Goal: Task Accomplishment & Management: Use online tool/utility

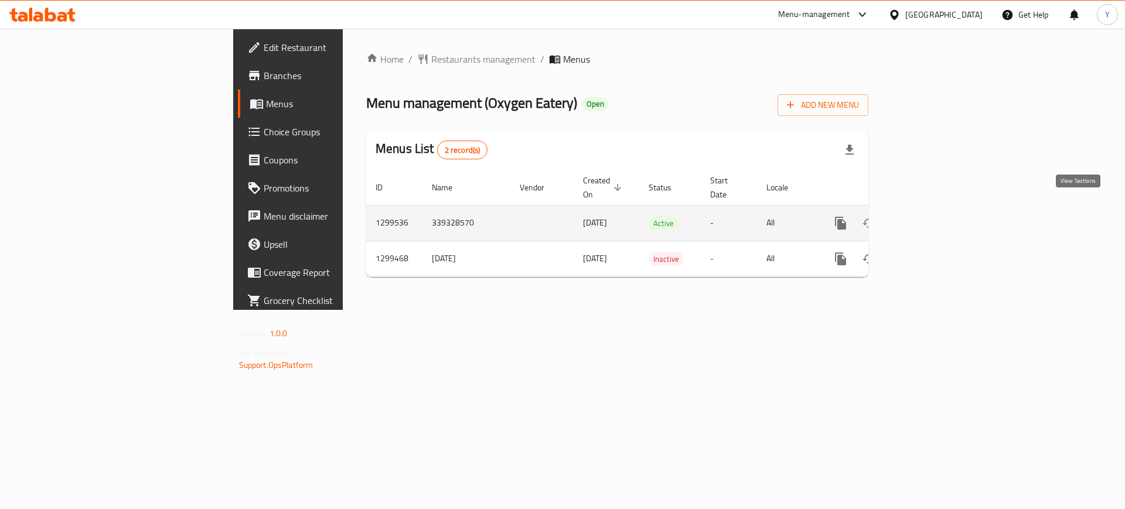
click at [933, 216] on icon "enhanced table" at bounding box center [926, 223] width 14 height 14
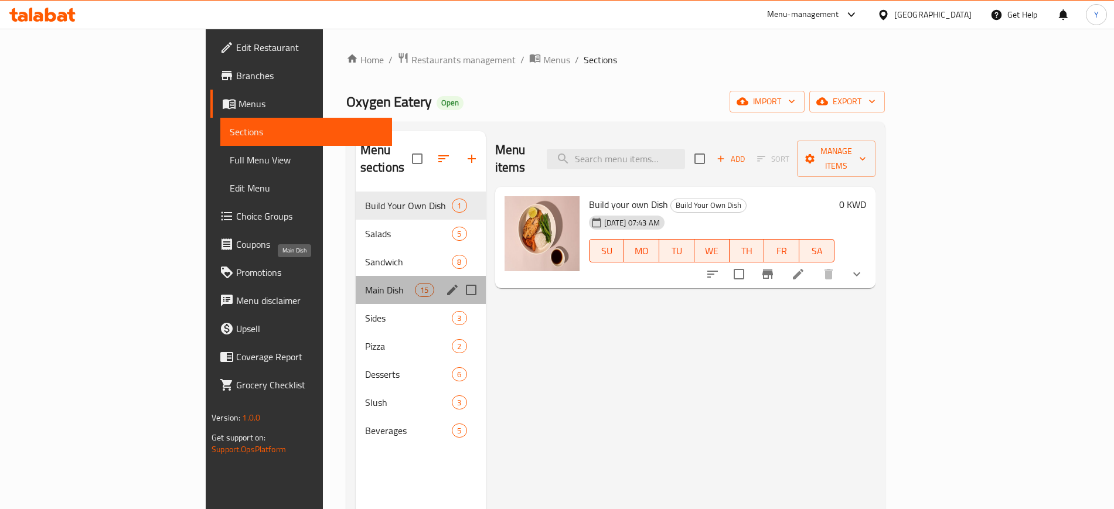
click at [365, 283] on span "Main Dish" at bounding box center [390, 290] width 50 height 14
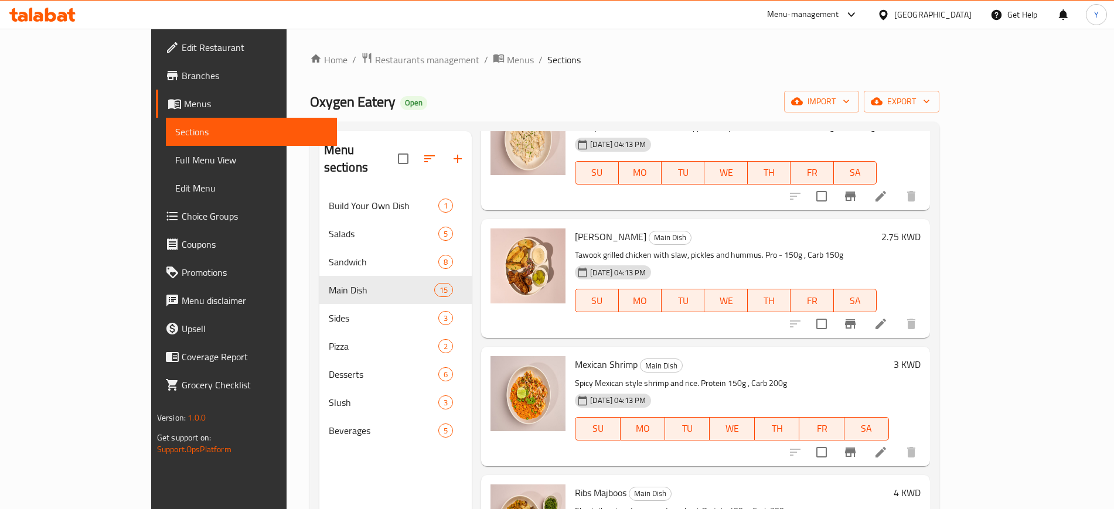
scroll to position [495, 0]
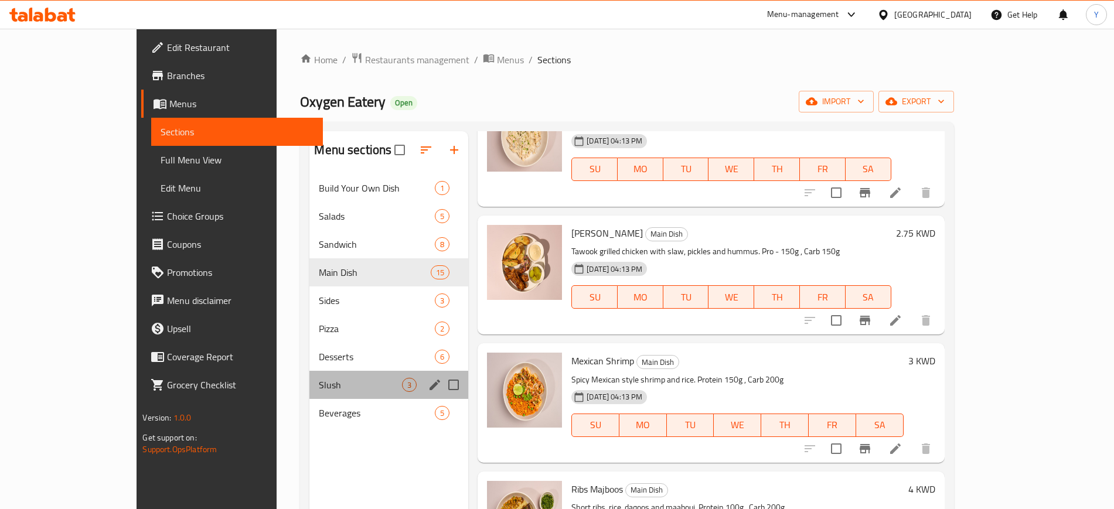
click at [310, 377] on div "Slush 3" at bounding box center [389, 385] width 159 height 28
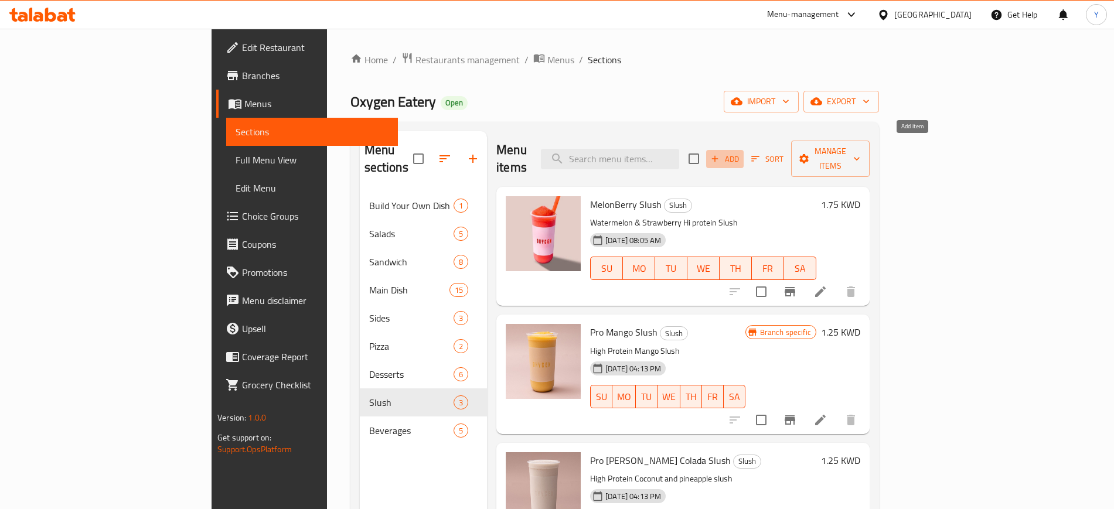
click at [741, 152] on span "Add" at bounding box center [725, 158] width 32 height 13
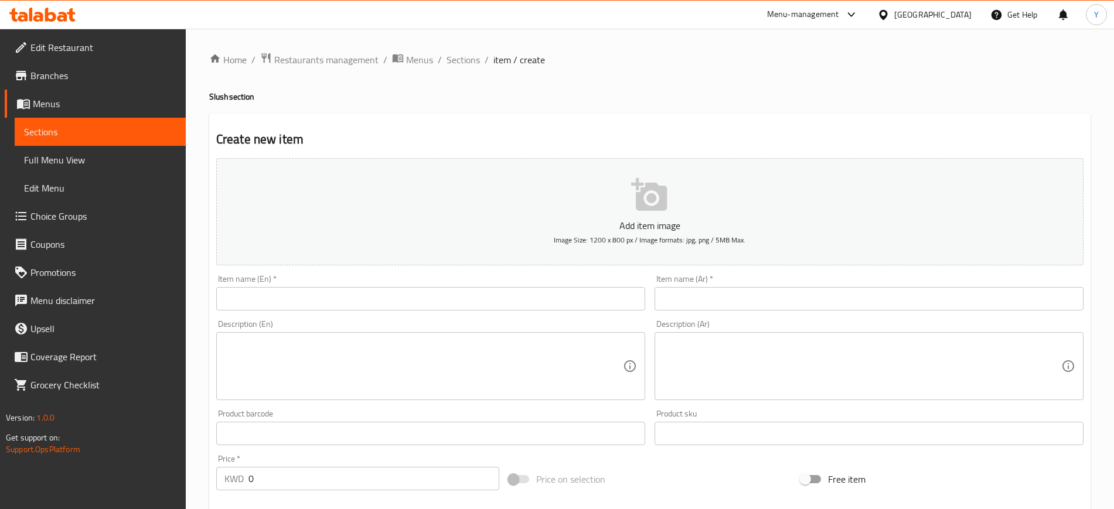
click at [647, 205] on icon "button" at bounding box center [649, 194] width 36 height 33
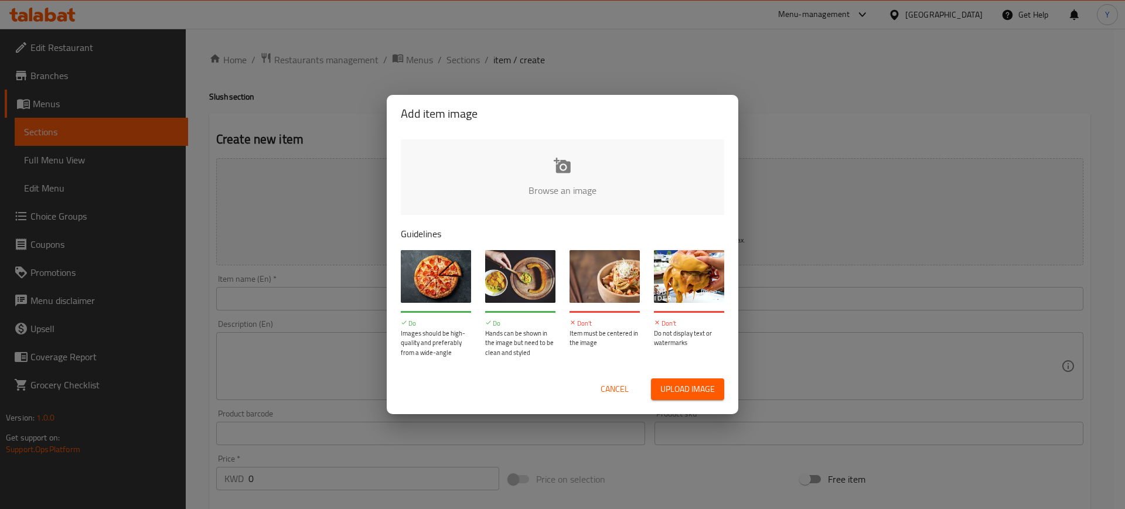
click at [548, 183] on input "file" at bounding box center [959, 195] width 1116 height 110
type input "C:\fakepath\ice.jpg"
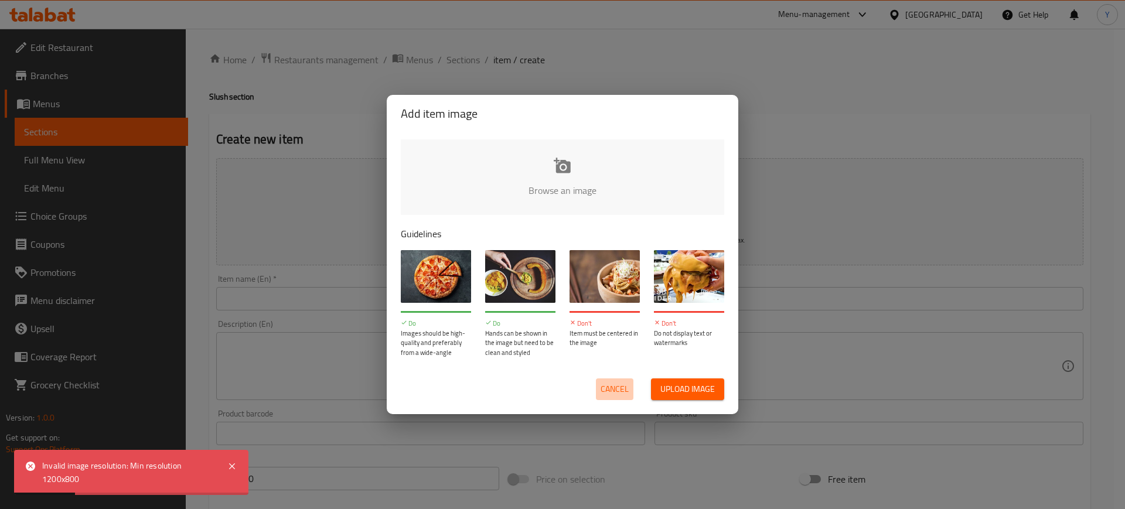
click at [616, 386] on span "Cancel" at bounding box center [615, 389] width 28 height 15
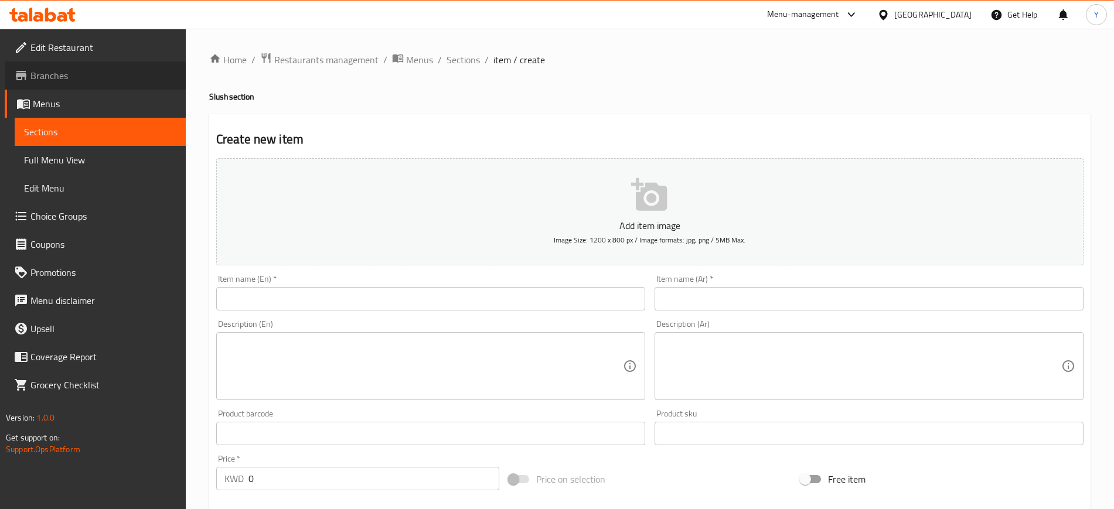
click at [141, 79] on span "Branches" at bounding box center [103, 76] width 146 height 14
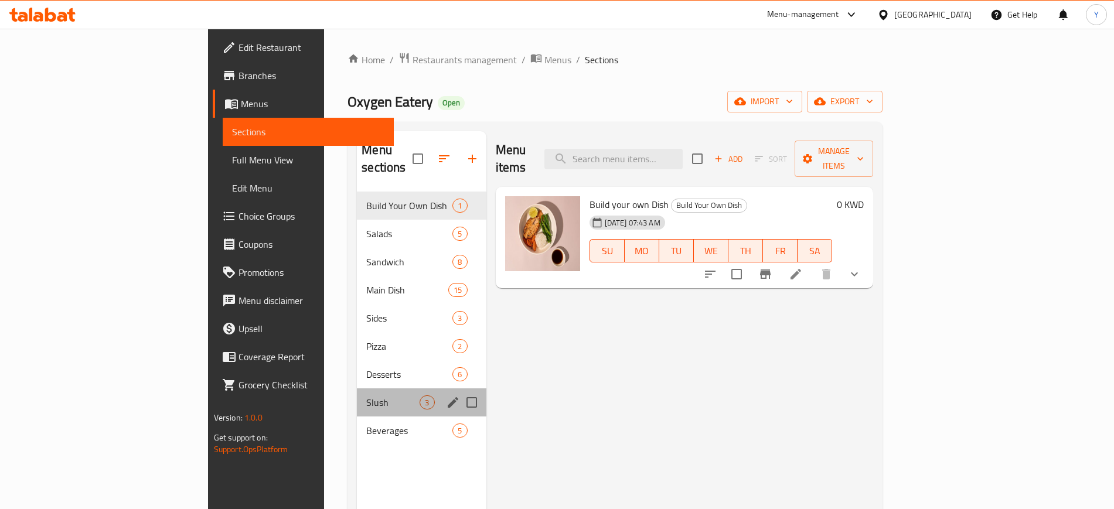
click at [357, 396] on div "Slush 3" at bounding box center [421, 403] width 129 height 28
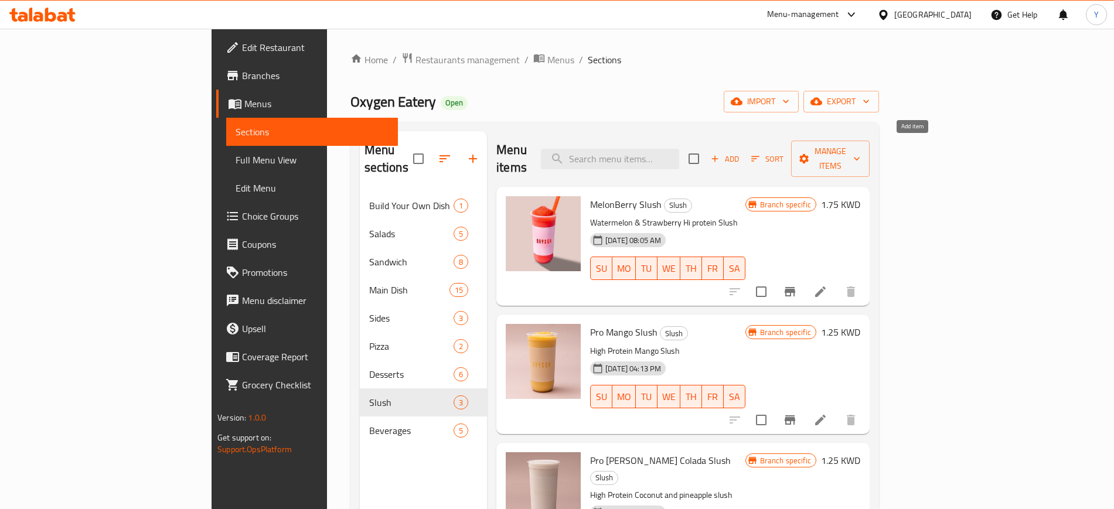
click at [741, 152] on span "Add" at bounding box center [725, 158] width 32 height 13
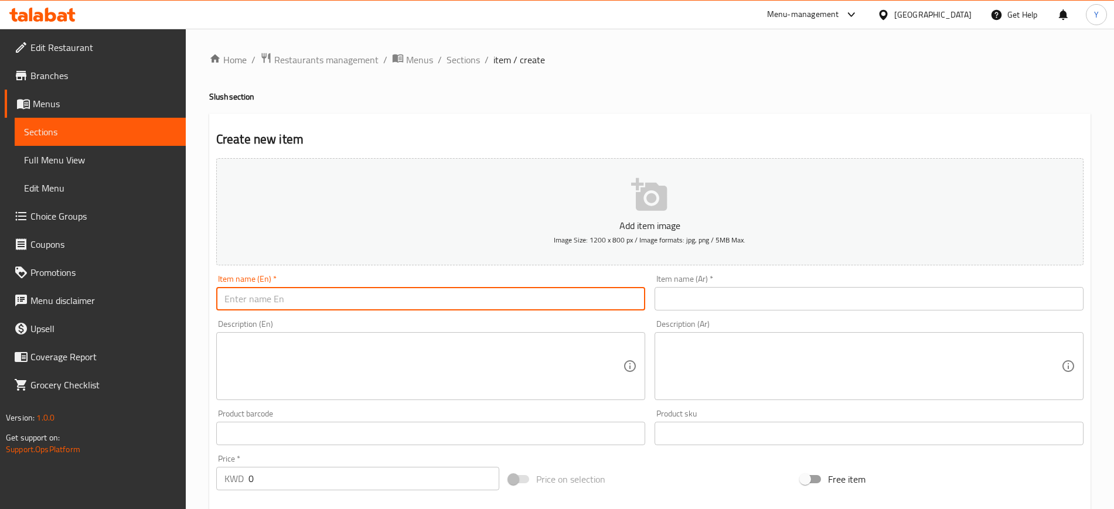
click at [512, 304] on input "text" at bounding box center [430, 298] width 429 height 23
paste input "Ice Blast Pro"
type input "Ice Blast Pro"
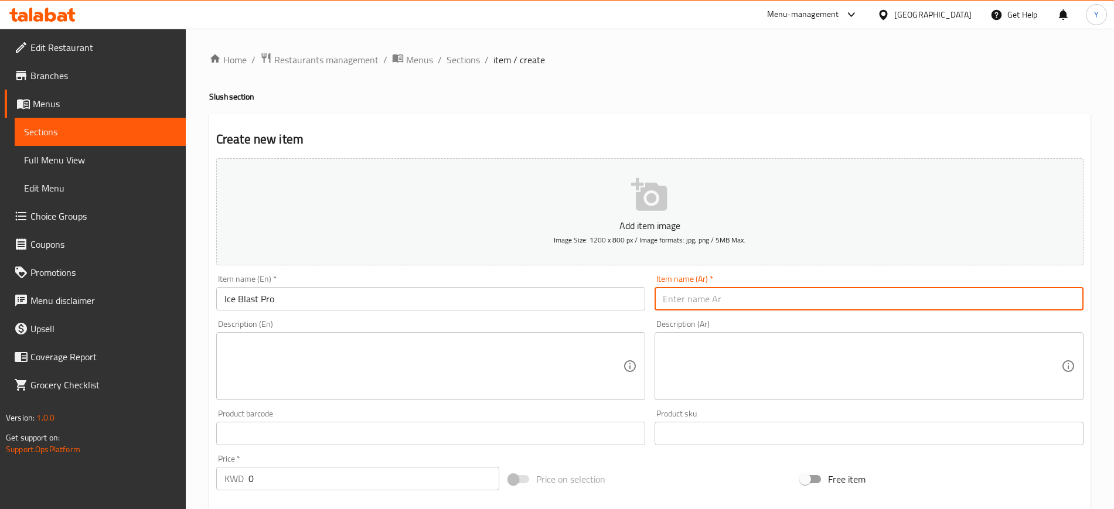
click at [707, 289] on input "text" at bounding box center [869, 298] width 429 height 23
paste input "ايس بلاست برو"
type input "ايس بلاست برو"
paste textarea "Hi Protein Ice Blast Pro Slush"
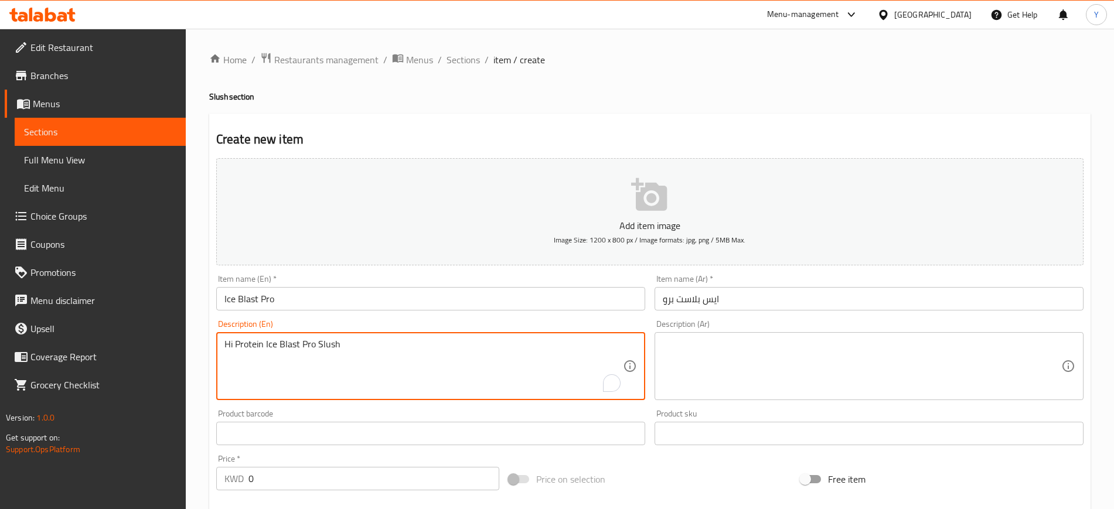
type textarea "Hi Protein Ice Blast Pro Slush"
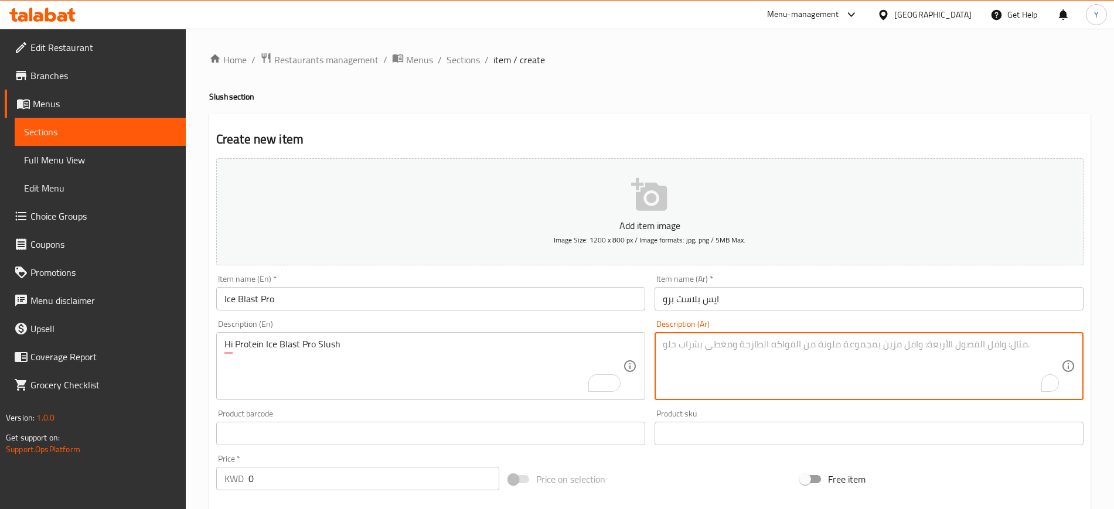
click at [715, 344] on textarea "To enrich screen reader interactions, please activate Accessibility in Grammarl…" at bounding box center [862, 367] width 399 height 56
paste textarea "ايس بلاست برو سلاش"
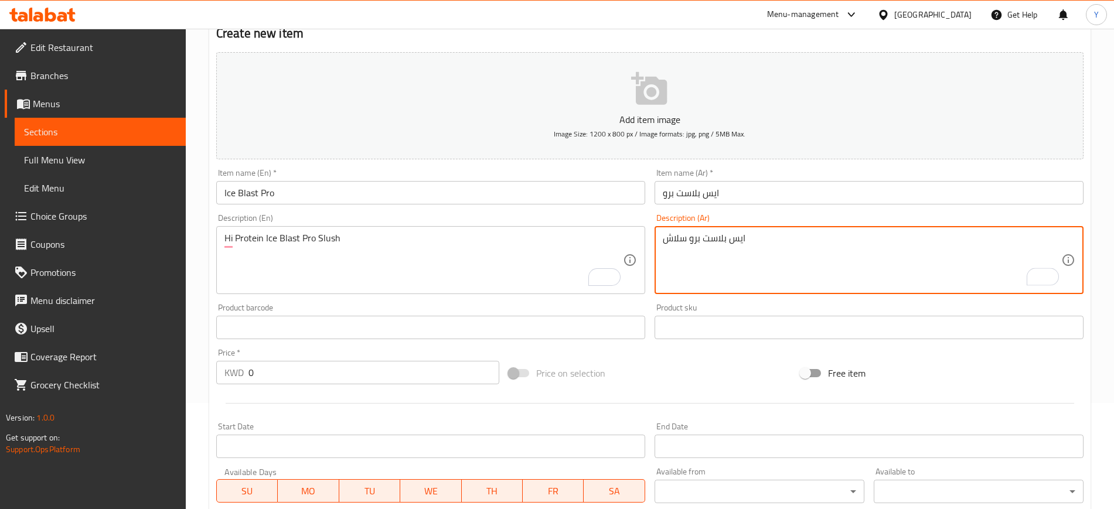
type textarea "ايس بلاست برو سلاش"
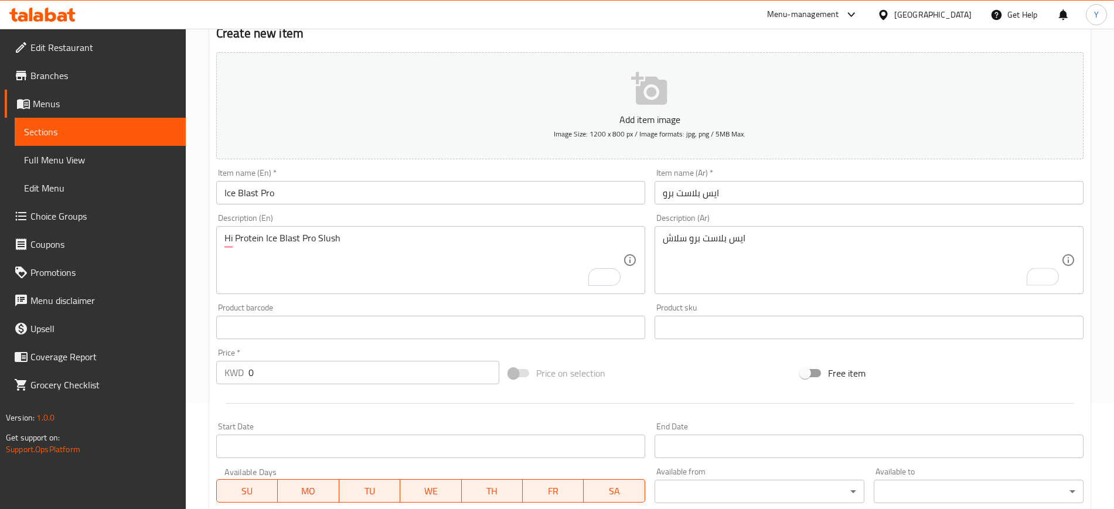
click at [339, 372] on input "0" at bounding box center [374, 372] width 251 height 23
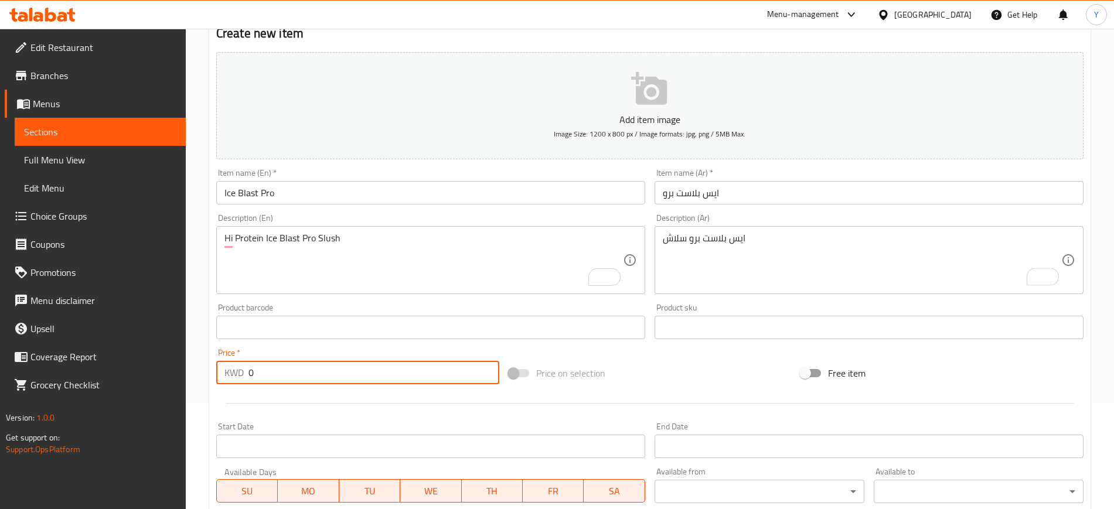
click at [339, 372] on input "0" at bounding box center [374, 372] width 251 height 23
type input "1"
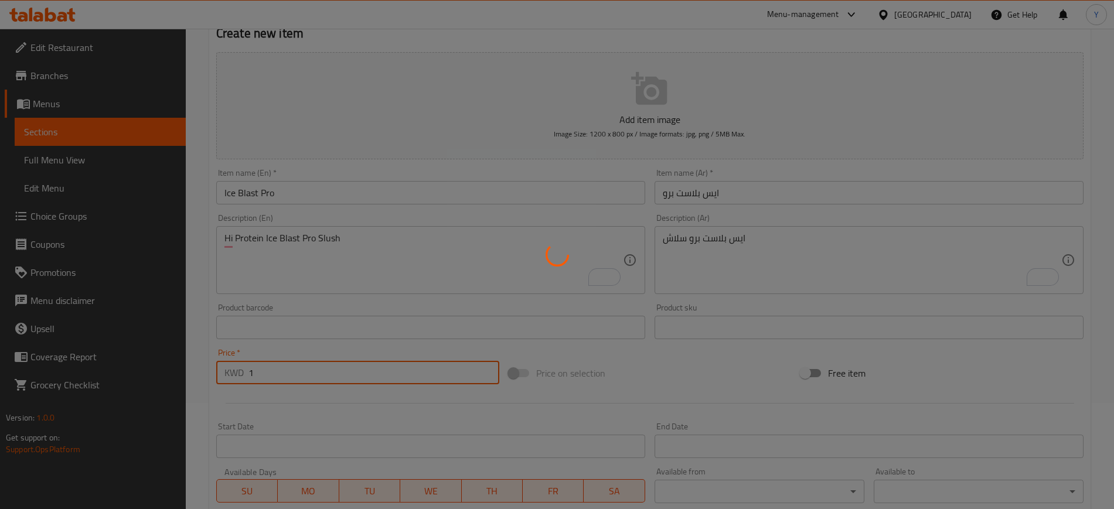
type input "0"
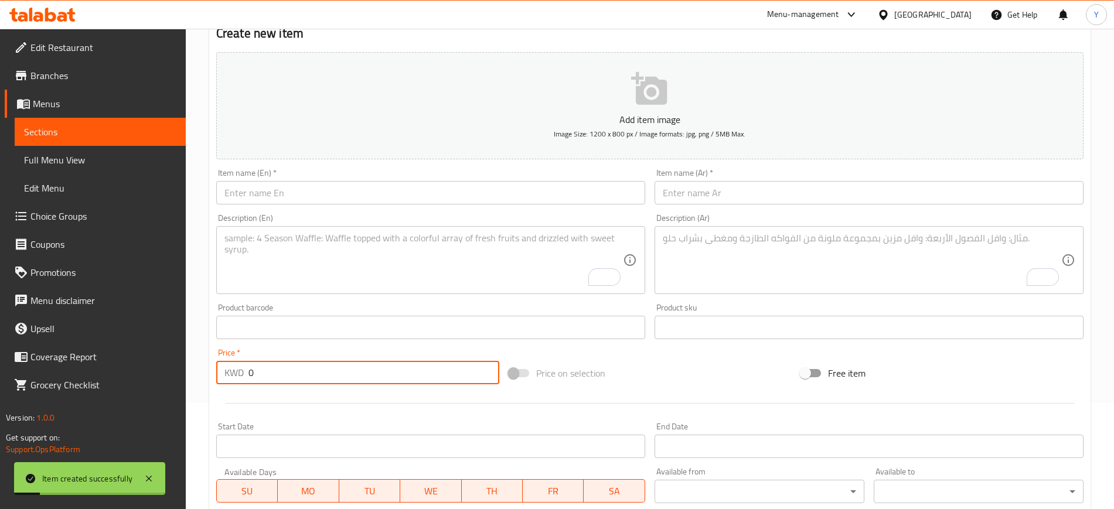
scroll to position [0, 0]
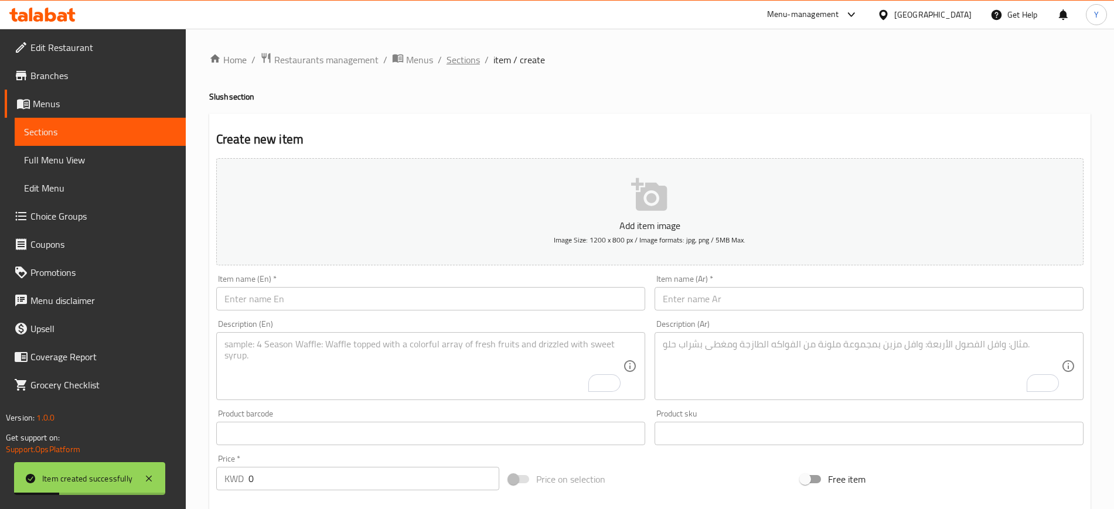
click at [457, 64] on span "Sections" at bounding box center [463, 60] width 33 height 14
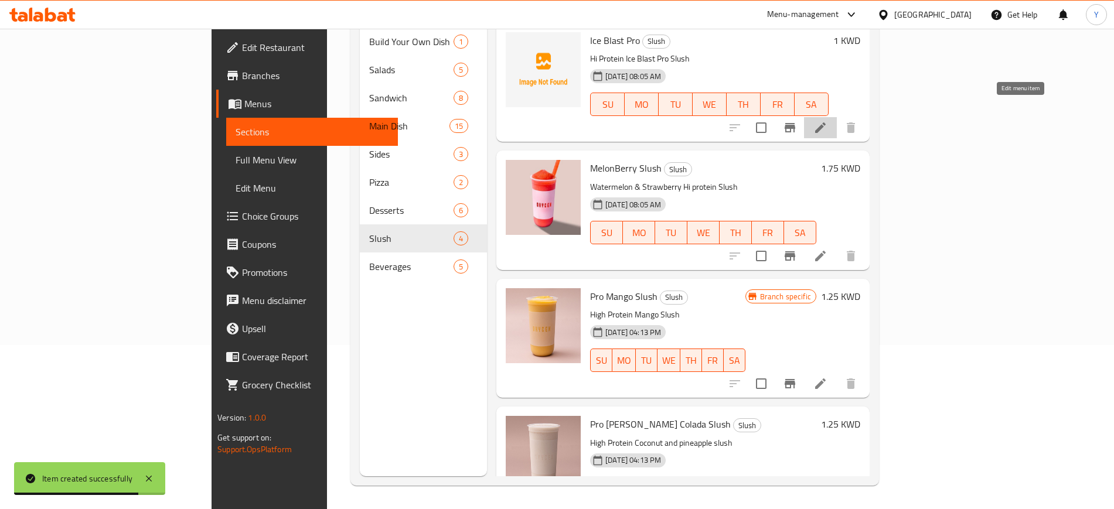
click at [826, 123] on icon at bounding box center [820, 128] width 11 height 11
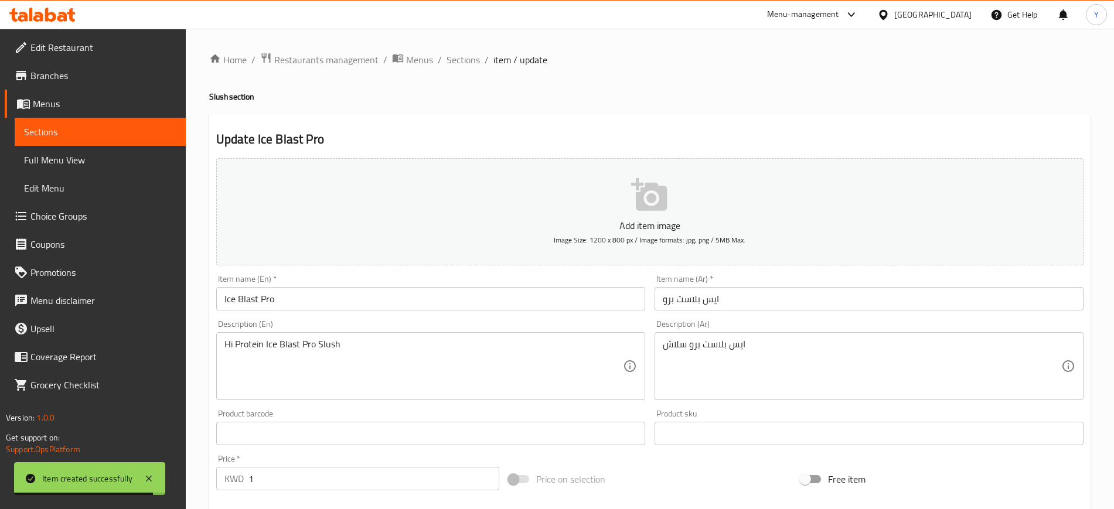
scroll to position [319, 0]
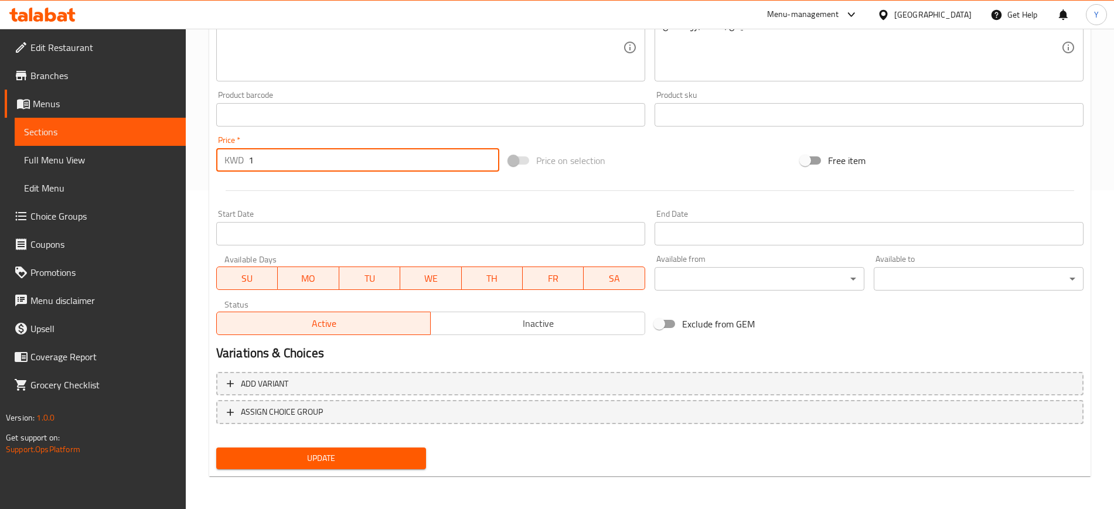
click at [297, 159] on input "1" at bounding box center [374, 159] width 251 height 23
type input "1.750"
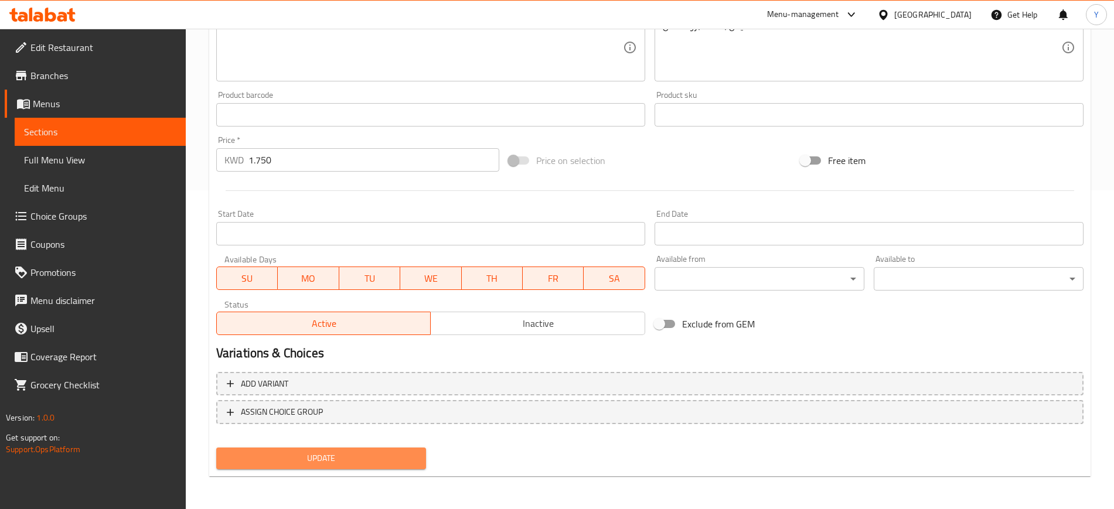
click at [312, 454] on span "Update" at bounding box center [321, 458] width 191 height 15
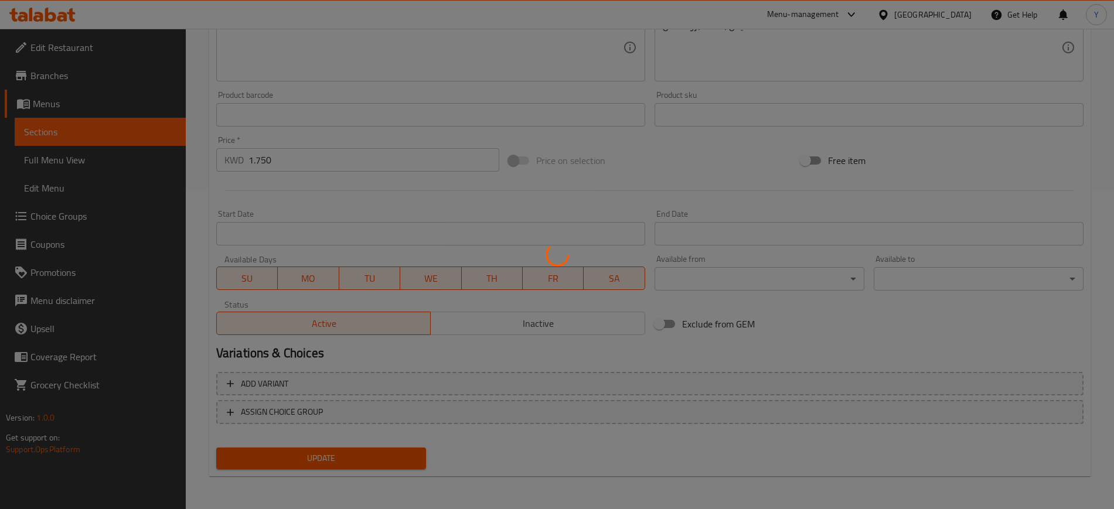
scroll to position [0, 0]
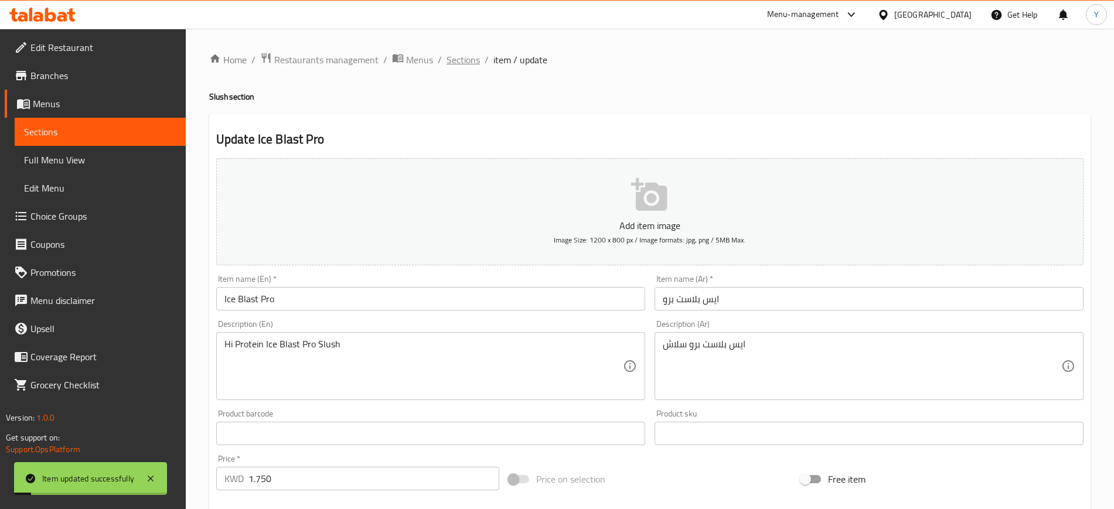
click at [472, 55] on span "Sections" at bounding box center [463, 60] width 33 height 14
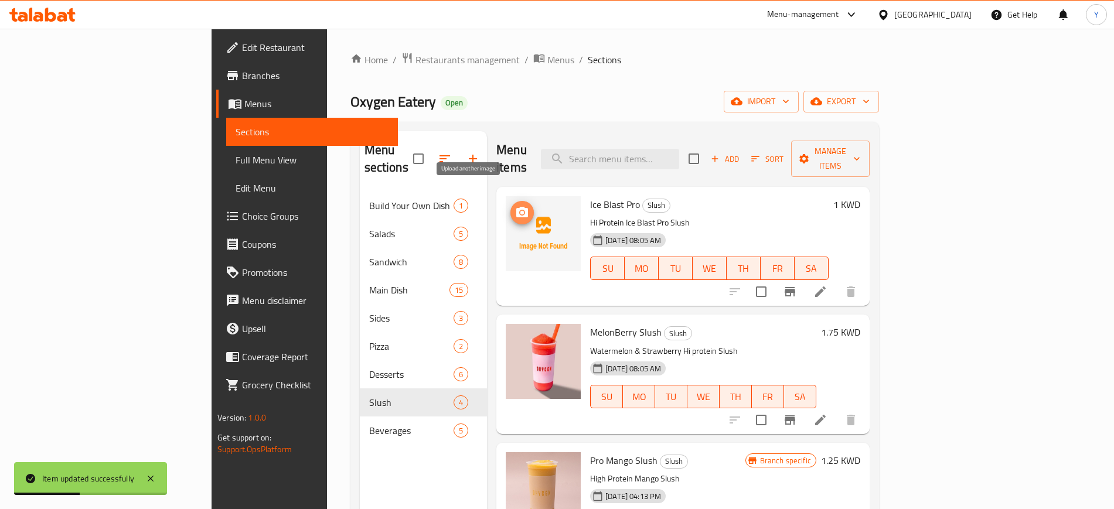
click at [516, 207] on icon "upload picture" at bounding box center [522, 212] width 12 height 11
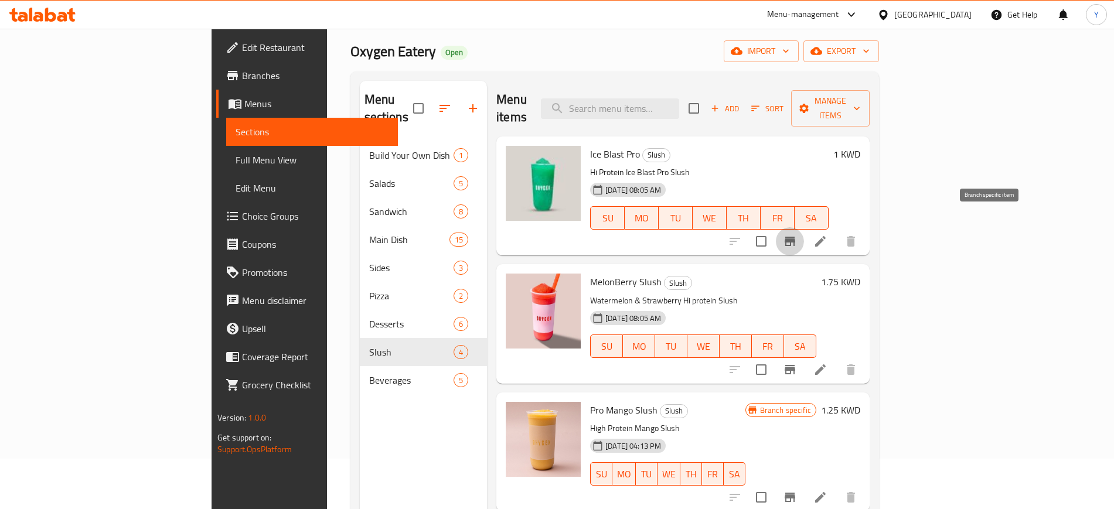
click at [797, 234] on icon "Branch-specific-item" at bounding box center [790, 241] width 14 height 14
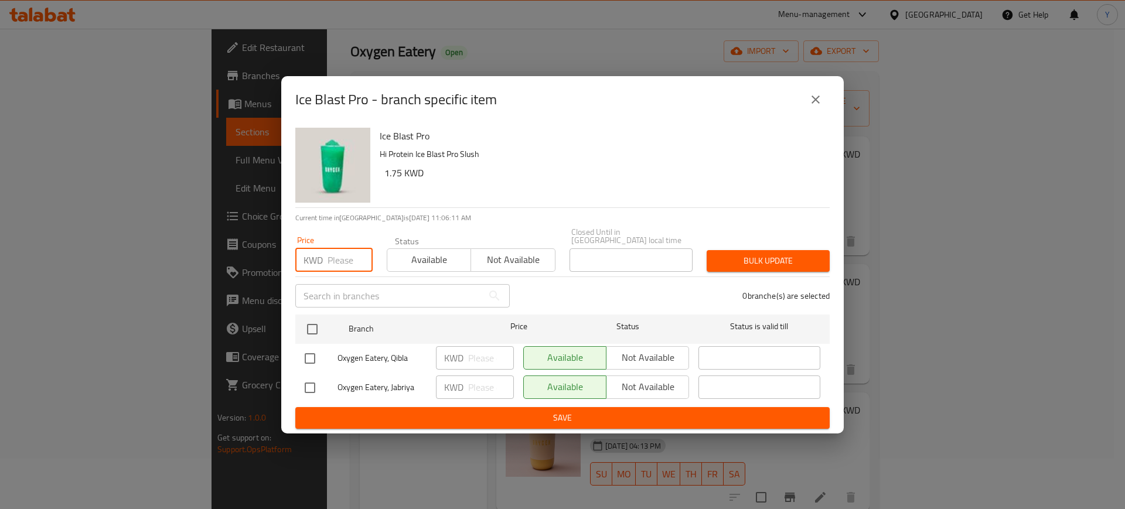
click at [353, 249] on input "number" at bounding box center [350, 260] width 45 height 23
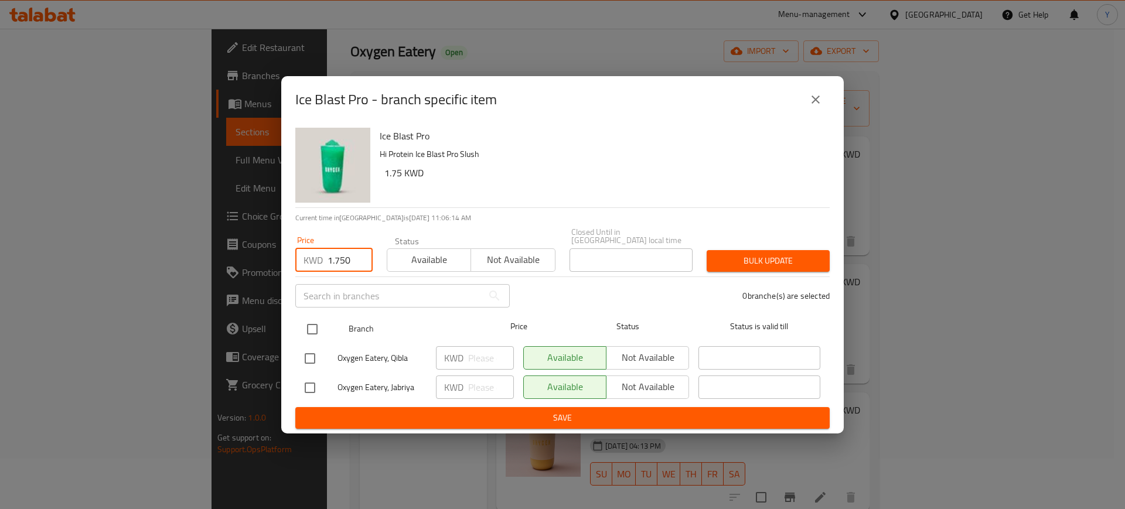
type input "1.750"
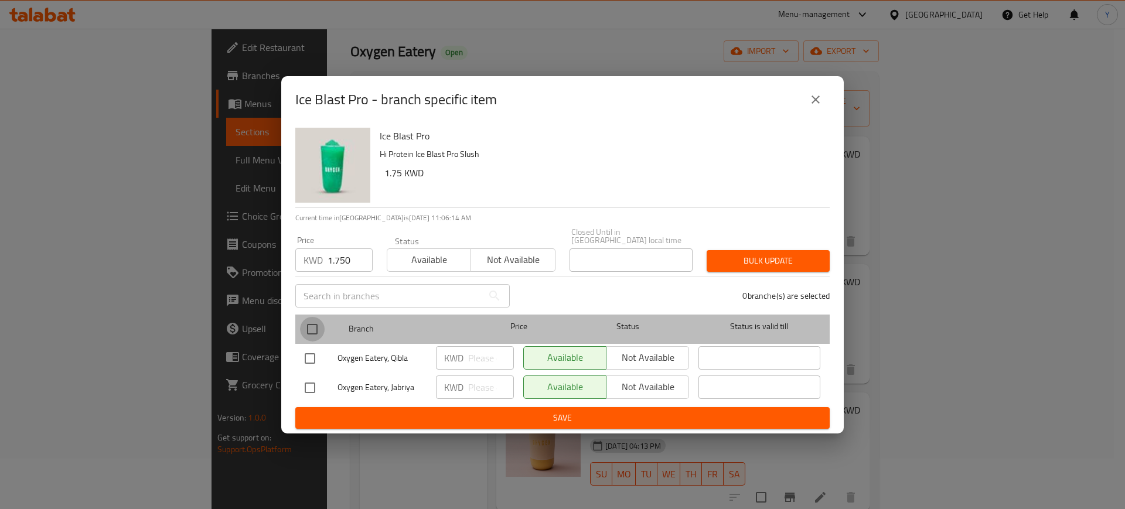
click at [313, 324] on input "checkbox" at bounding box center [312, 329] width 25 height 25
checkbox input "true"
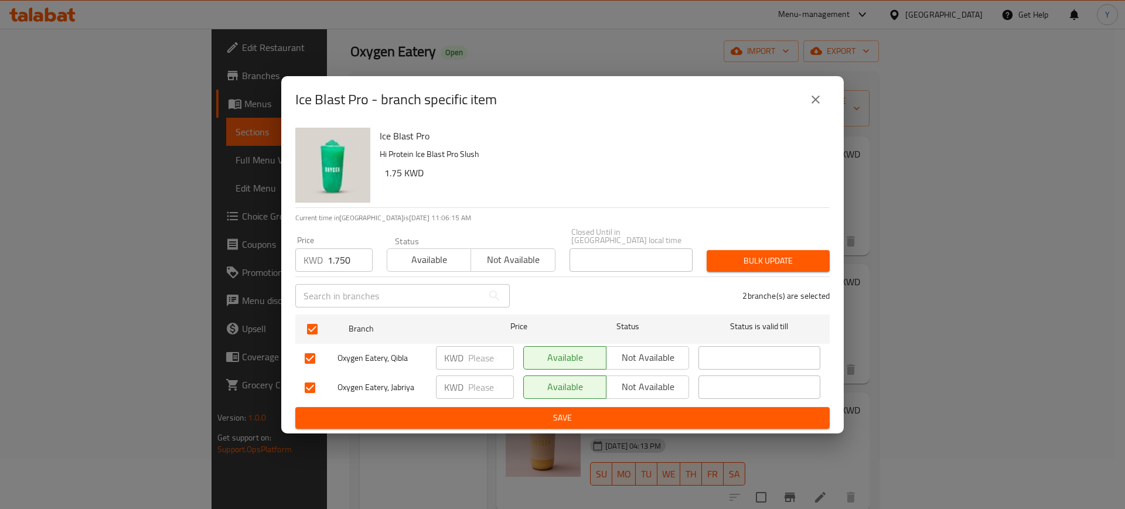
click at [764, 256] on span "Bulk update" at bounding box center [768, 261] width 104 height 15
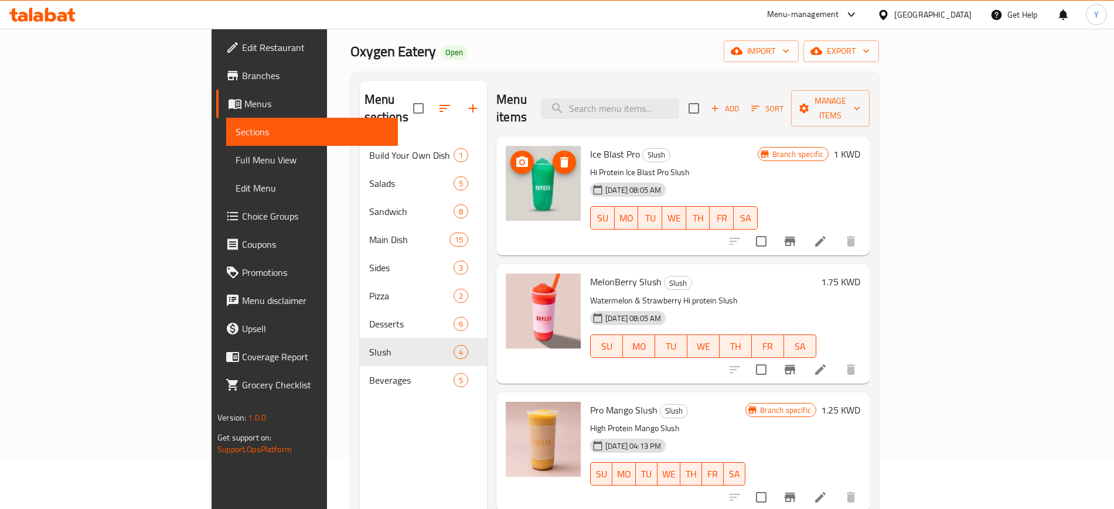
click at [506, 178] on img at bounding box center [543, 183] width 75 height 75
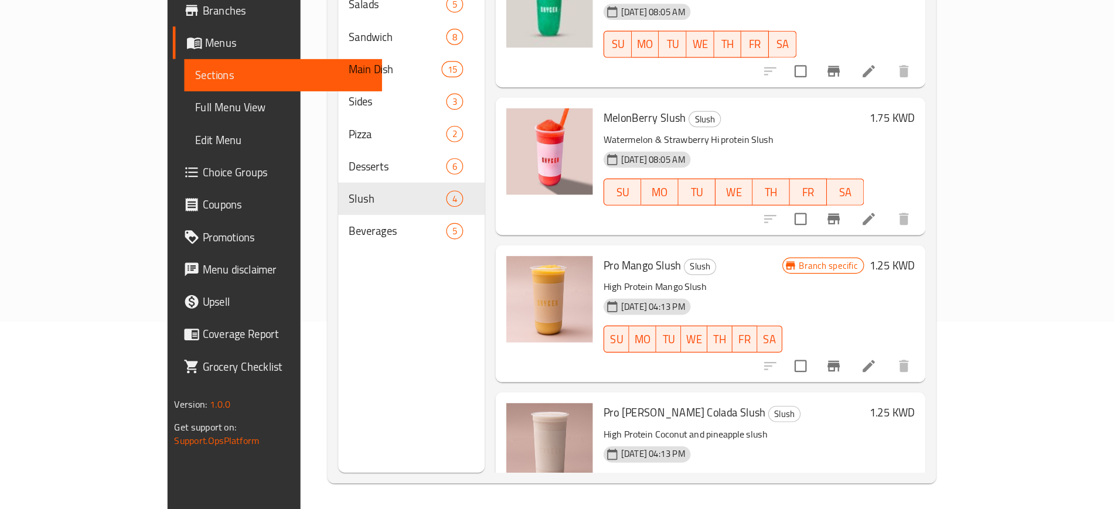
scroll to position [164, 0]
click at [487, 205] on div "Menu items Add Sort Manage items Ice Blast Pro Slush Hi Protein Ice Blast Pro S…" at bounding box center [678, 221] width 383 height 509
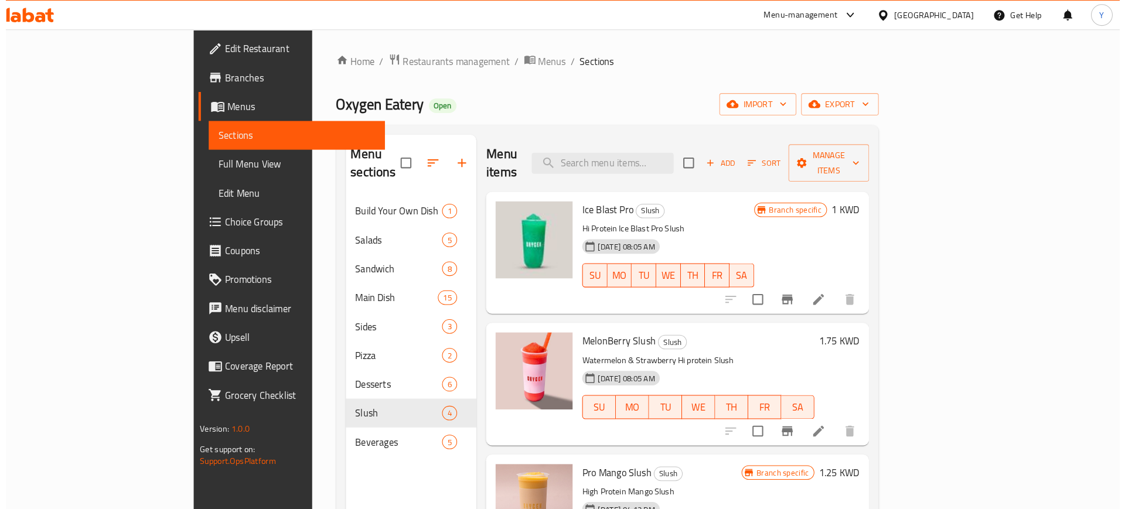
scroll to position [0, 0]
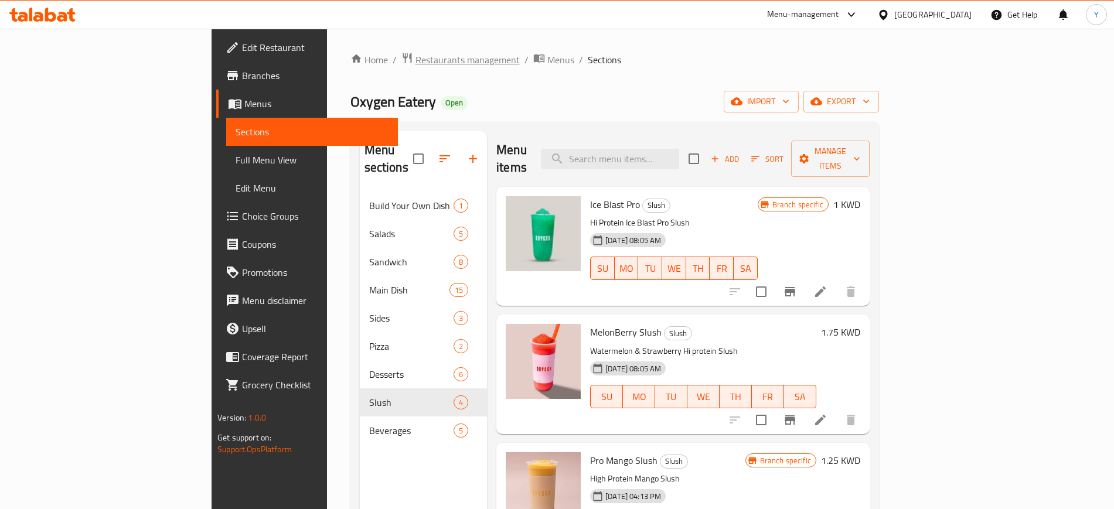
click at [416, 57] on span "Restaurants management" at bounding box center [468, 60] width 104 height 14
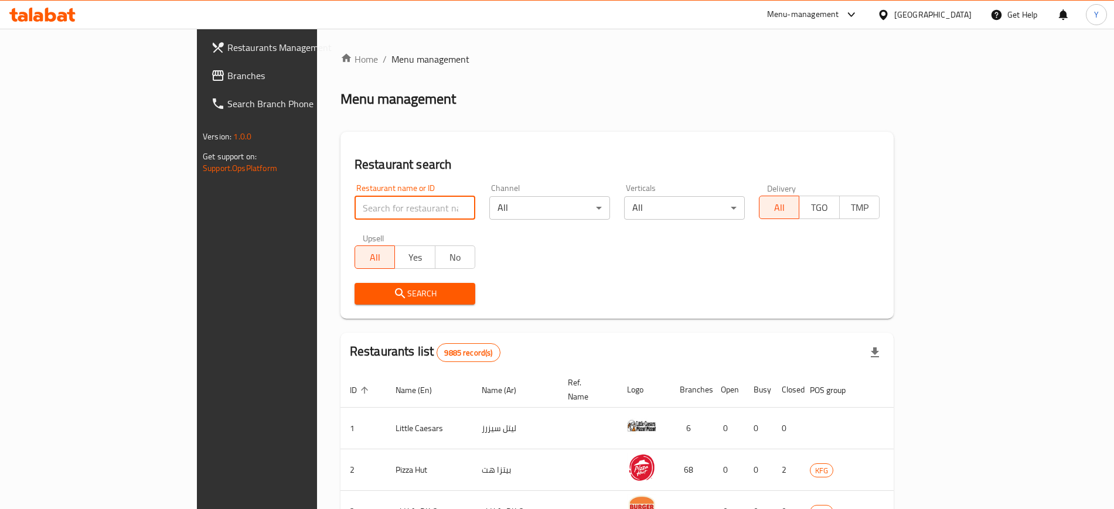
click at [355, 205] on input "search" at bounding box center [415, 207] width 121 height 23
type input "حمسات كويتية"
click button "Search" at bounding box center [415, 294] width 121 height 22
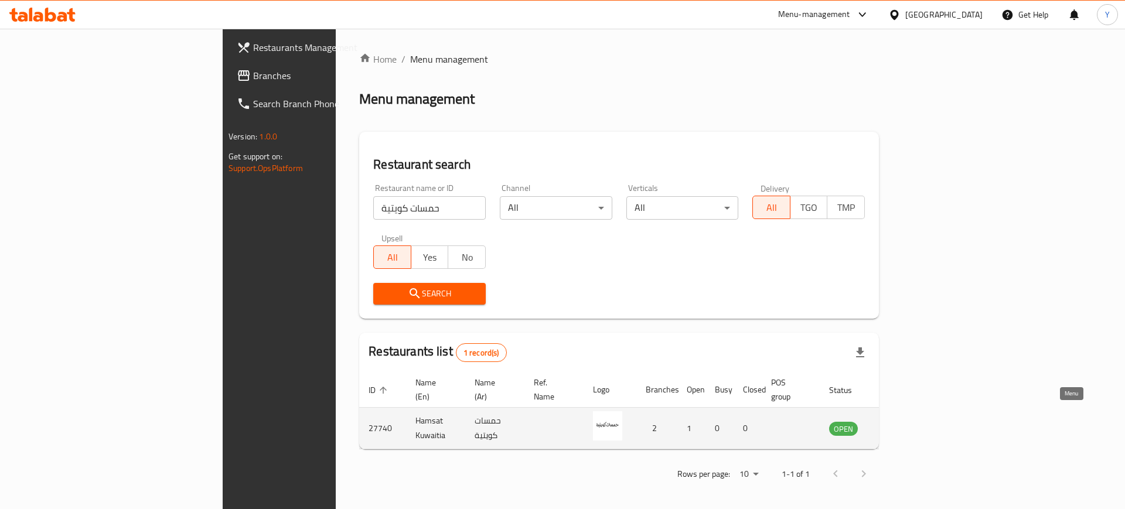
click at [905, 422] on icon "enhanced table" at bounding box center [898, 428] width 14 height 14
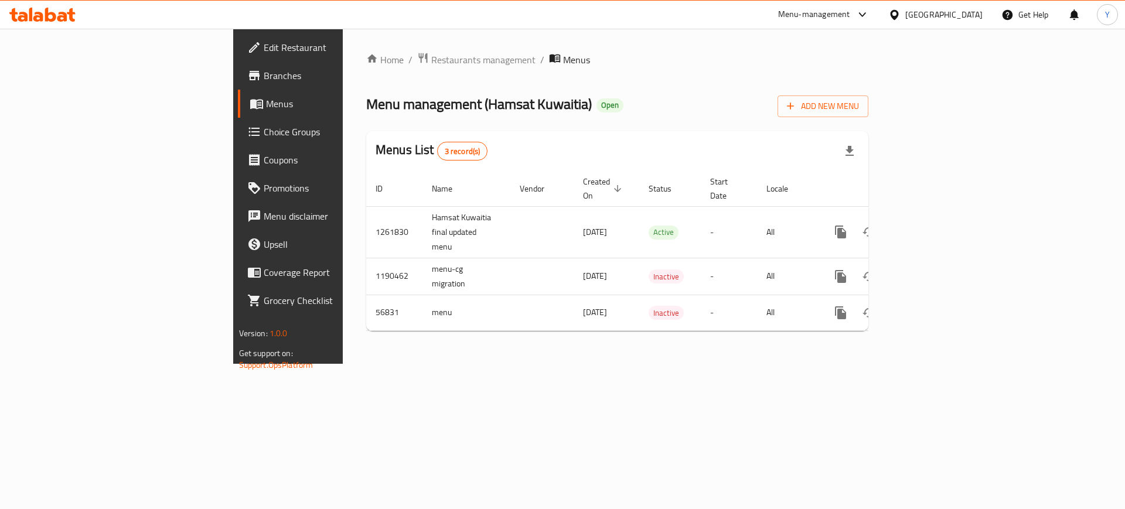
click at [264, 69] on span "Branches" at bounding box center [338, 76] width 148 height 14
